Goal: Transaction & Acquisition: Obtain resource

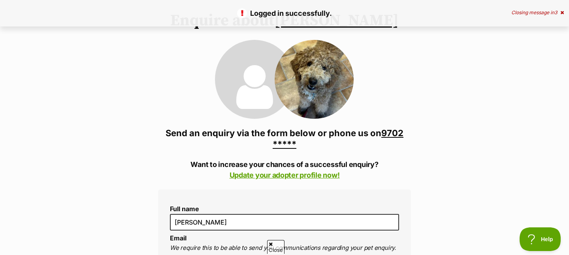
scroll to position [60, 0]
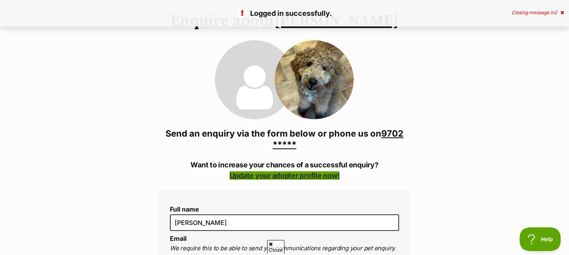
click at [296, 174] on link "Update your adopter profile now!" at bounding box center [284, 175] width 110 height 8
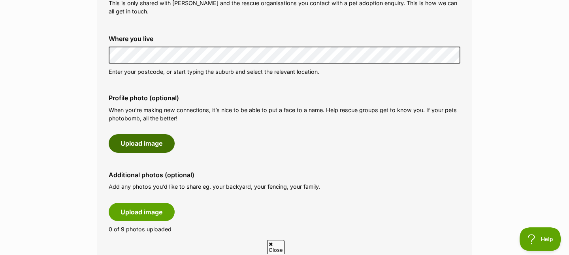
click at [160, 150] on button "Upload image" at bounding box center [142, 143] width 66 height 18
click at [160, 149] on button "Upload image" at bounding box center [142, 143] width 66 height 18
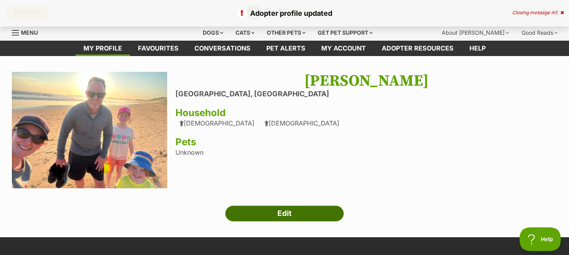
click at [278, 211] on link "Edit" at bounding box center [284, 214] width 118 height 16
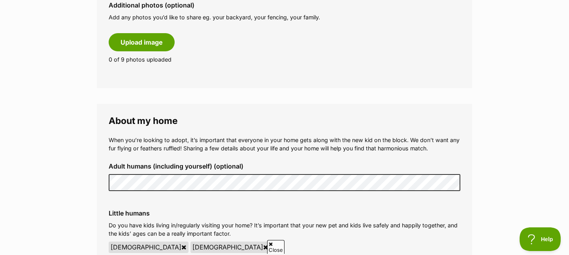
scroll to position [636, 0]
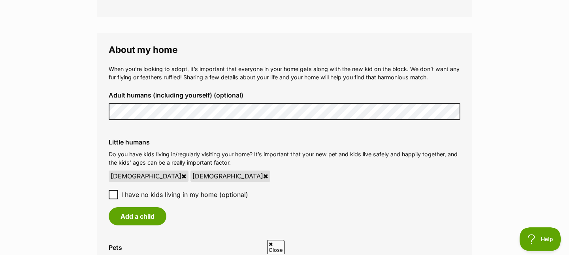
click at [195, 222] on div "Add a child" at bounding box center [285, 216] width 352 height 18
click at [404, 168] on div "Little humans Do you have kids living in/regularly visiting your home? It’s imp…" at bounding box center [284, 182] width 364 height 100
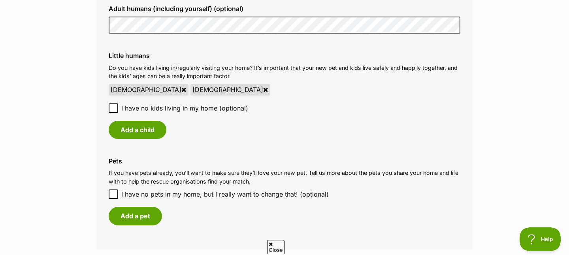
scroll to position [728, 0]
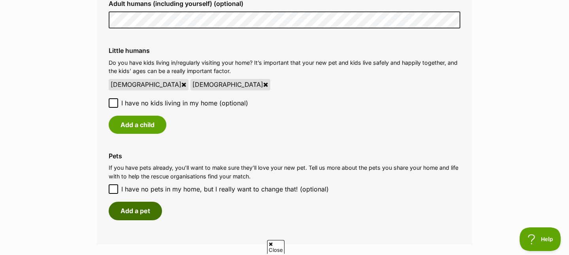
click at [142, 209] on button "Add a pet" at bounding box center [135, 211] width 53 height 18
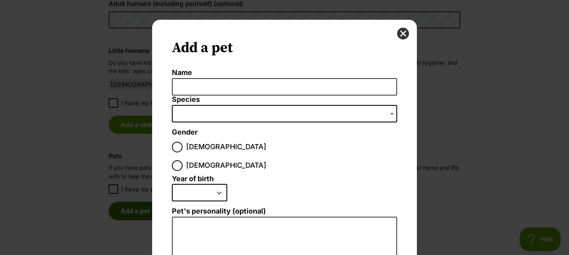
scroll to position [0, 0]
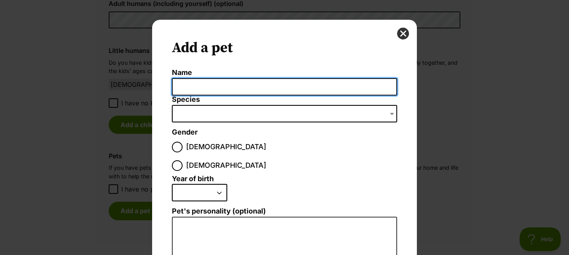
click at [195, 87] on input "Name" at bounding box center [284, 87] width 225 height 18
type input "Suckie Fish, Goldie, Tetras"
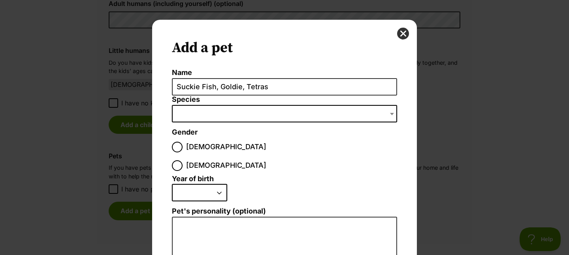
click at [192, 114] on span "Dialog Window - Close (Press escape to close)" at bounding box center [284, 113] width 225 height 17
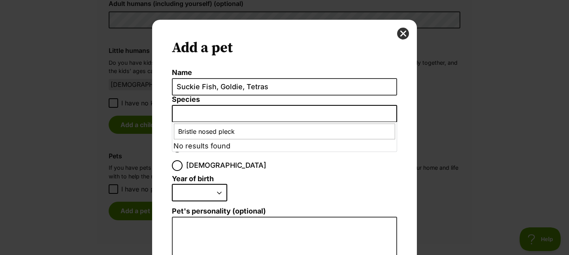
type input "Bristle nosed plecko"
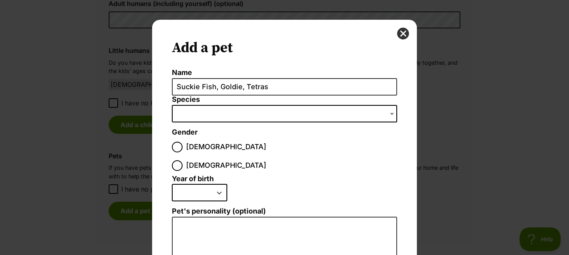
click at [224, 175] on fieldset "Year of birth 2025 2024 2023 2022 2021 2020 2019 2018 2017 2016 2015 2014 2013 …" at bounding box center [284, 191] width 225 height 32
click at [183, 145] on label "Male" at bounding box center [219, 147] width 94 height 11
click at [182, 145] on input "Male" at bounding box center [177, 147] width 11 height 11
radio input "true"
click at [188, 184] on select "2025 2024 2023 2022 2021 2020 2019 2018 2017 2016 2015 2014 2013 2012 2011 2010…" at bounding box center [199, 192] width 55 height 17
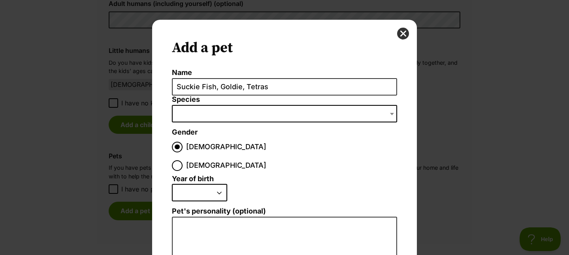
select select "2021"
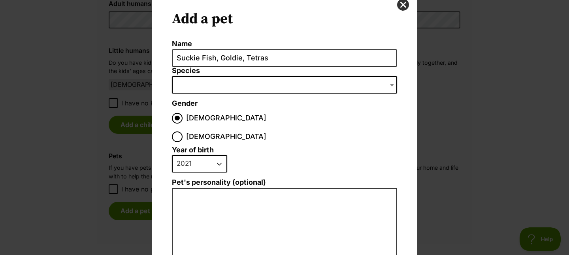
click at [209, 83] on span "Dialog Window - Close (Press escape to close)" at bounding box center [284, 84] width 225 height 17
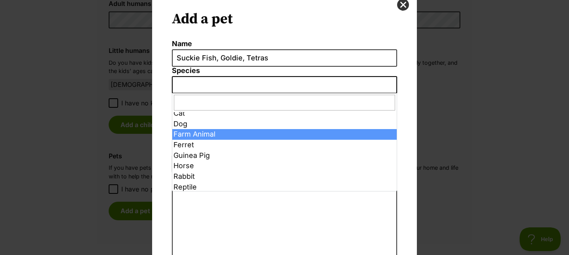
scroll to position [0, 0]
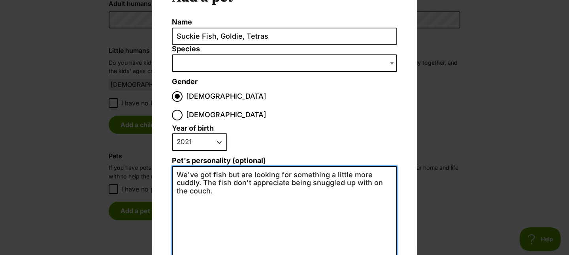
scroll to position [52, 0]
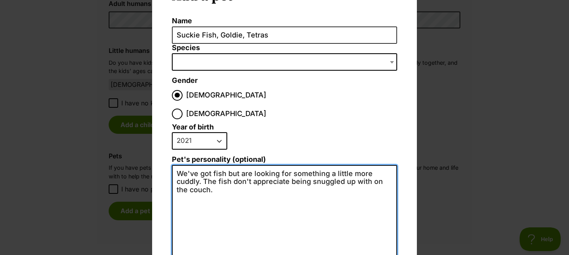
type textarea "We've got fish but are looking for something a little more cuddly. The fish don…"
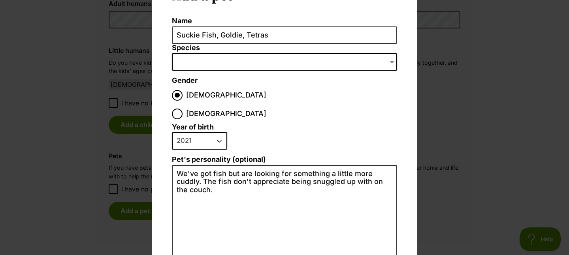
click at [267, 132] on li "2025 2024 2023 2022 2021 2020 2019 2018 2017 2016 2015 2014 2013 2012 2011 2010…" at bounding box center [282, 143] width 221 height 23
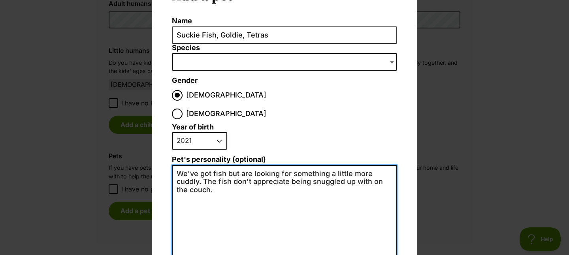
click at [285, 183] on textarea "We've got fish but are looking for something a little more cuddly. The fish don…" at bounding box center [284, 251] width 225 height 173
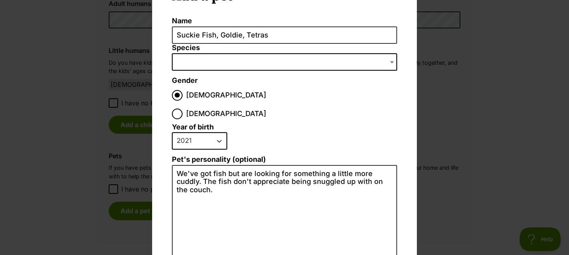
click at [294, 102] on ol "Name Suckie Fish, Goldie, Tetras Species Bird Cat Dog Farm Animal Ferret Guinea…" at bounding box center [284, 177] width 225 height 321
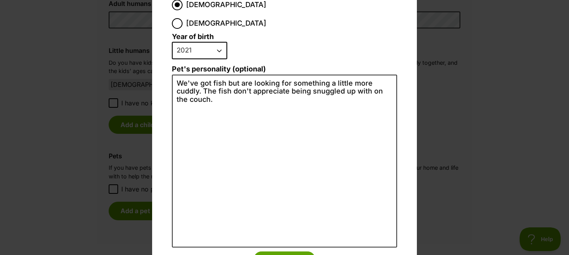
scroll to position [167, 0]
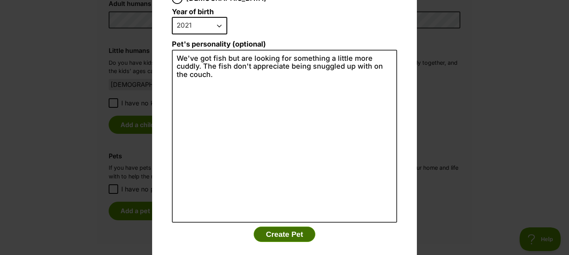
click at [288, 227] on button "Create Pet" at bounding box center [285, 235] width 62 height 16
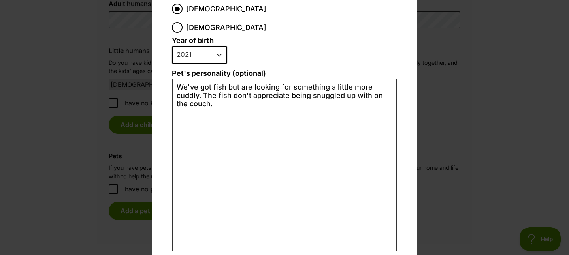
scroll to position [196, 0]
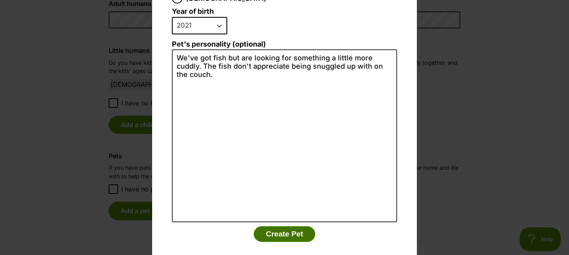
click at [273, 226] on button "Create Pet" at bounding box center [285, 234] width 62 height 16
click at [210, 226] on li "Create Pet" at bounding box center [284, 236] width 225 height 20
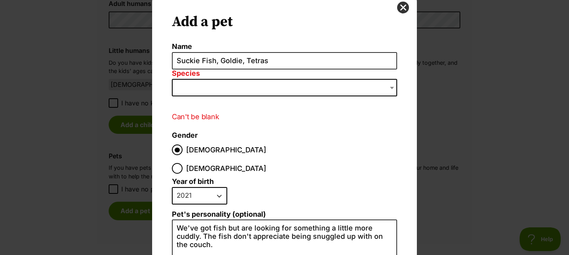
scroll to position [0, 0]
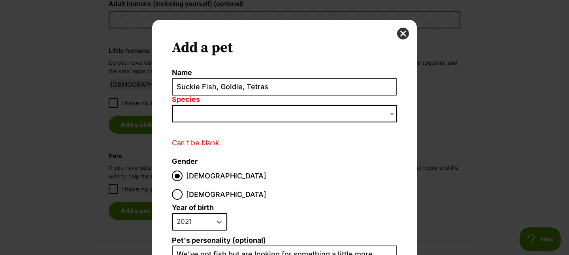
click at [211, 113] on span "Dialog Window - Close (Press escape to close)" at bounding box center [284, 113] width 225 height 17
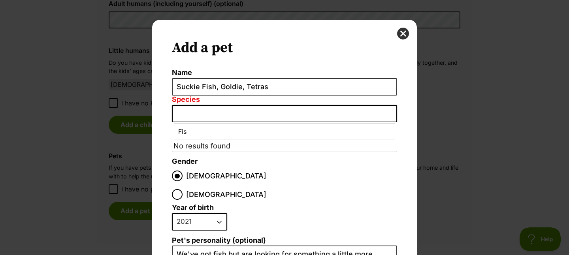
type input "Fish"
click at [227, 139] on input "Fish" at bounding box center [284, 132] width 221 height 16
click at [238, 163] on fieldset "Gender Male Female" at bounding box center [226, 181] width 108 height 47
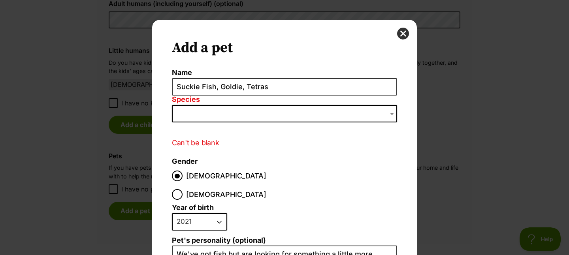
click at [187, 114] on span "Dialog Window - Close (Press escape to close)" at bounding box center [284, 113] width 225 height 17
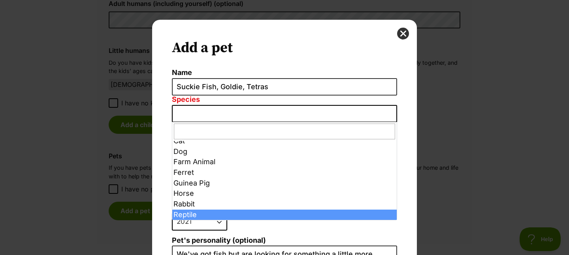
select select "6261"
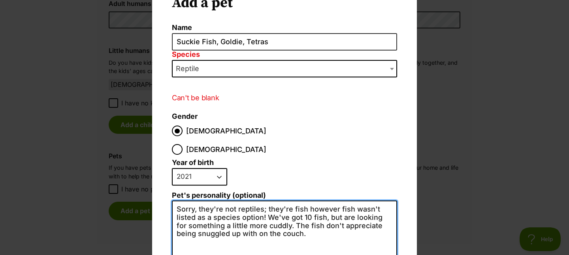
scroll to position [49, 0]
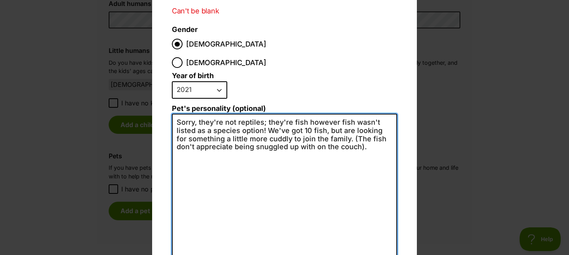
scroll to position [162, 0]
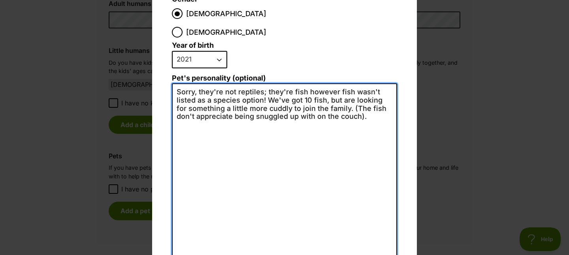
type textarea "Sorry, they're not reptiles; they're fish however fish wasn't listed as a speci…"
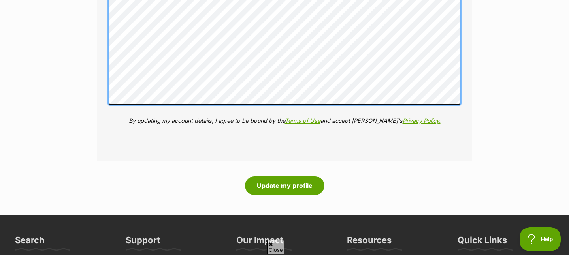
scroll to position [1839, 0]
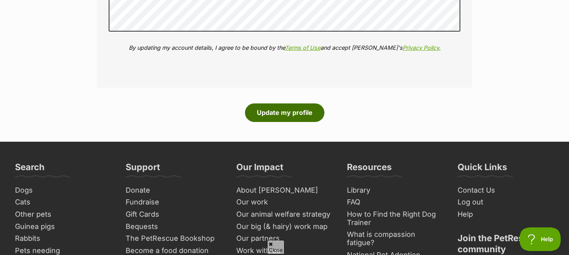
click at [282, 115] on button "Update my profile" at bounding box center [284, 112] width 79 height 18
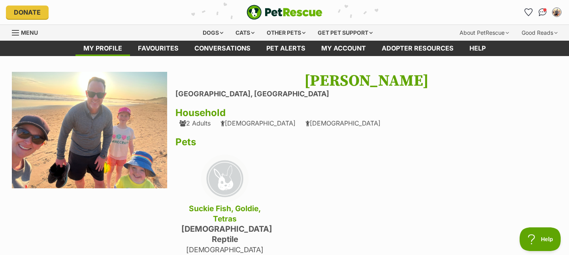
click at [206, 29] on div "Dogs" at bounding box center [213, 33] width 32 height 16
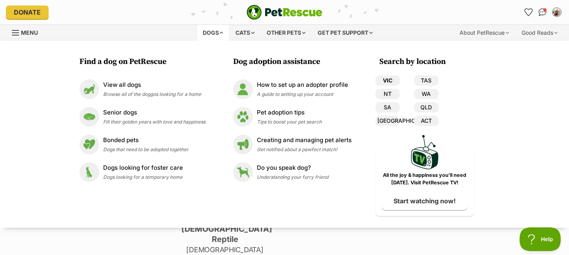
click at [389, 81] on link "VIC" at bounding box center [387, 80] width 24 height 10
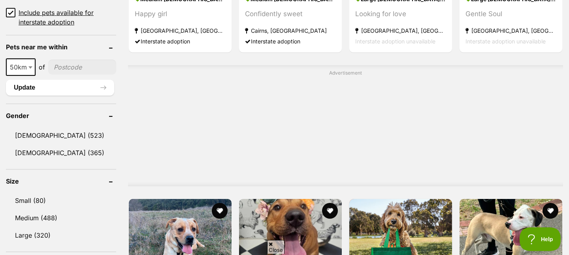
scroll to position [581, 0]
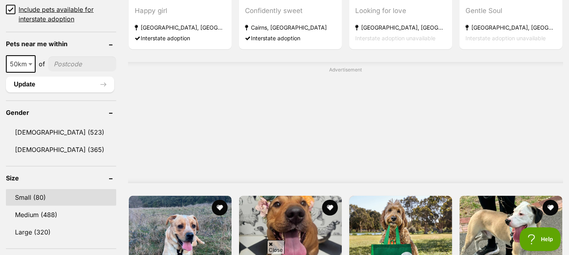
click at [33, 196] on link "Small (80)" at bounding box center [61, 197] width 110 height 17
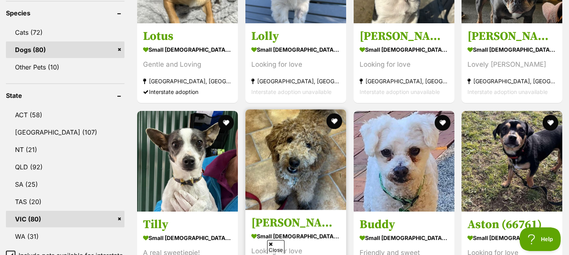
scroll to position [429, 0]
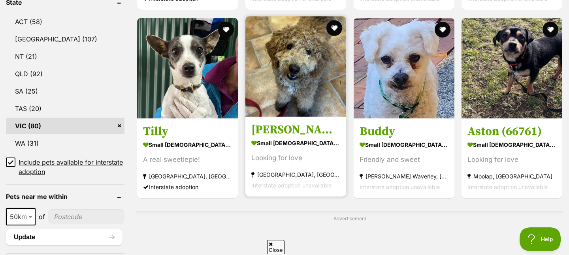
click at [291, 84] on img at bounding box center [295, 66] width 101 height 101
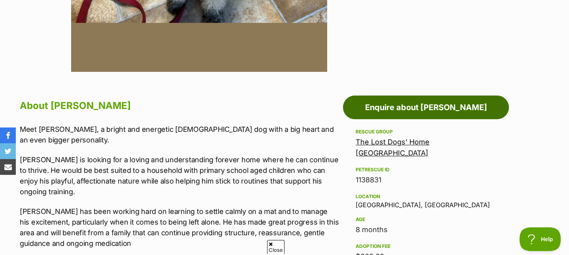
click at [433, 107] on link "Enquire about [PERSON_NAME]" at bounding box center [426, 108] width 166 height 24
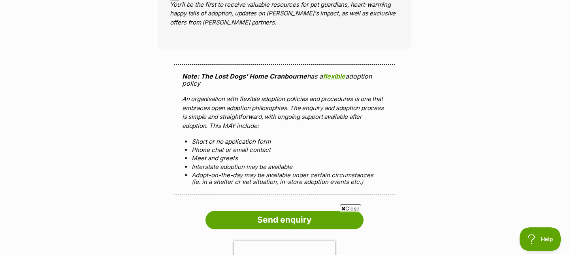
scroll to position [1359, 0]
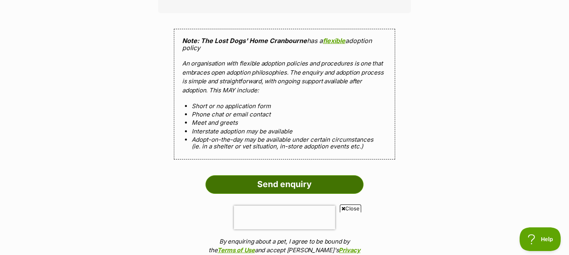
click at [277, 178] on input "Send enquiry" at bounding box center [284, 184] width 158 height 18
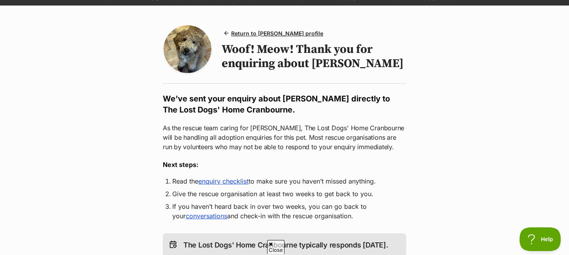
scroll to position [148, 0]
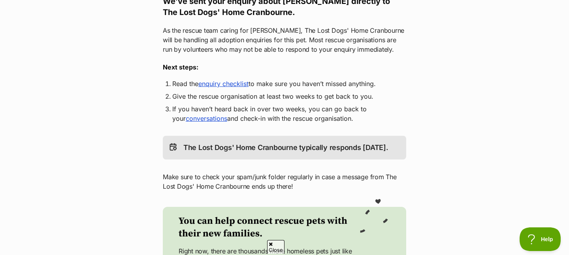
click at [238, 85] on link "enquiry checklist" at bounding box center [223, 84] width 50 height 8
